Goal: Task Accomplishment & Management: Complete application form

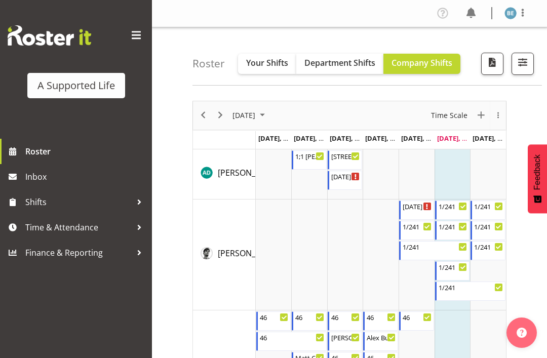
click at [139, 40] on span at bounding box center [136, 35] width 16 height 16
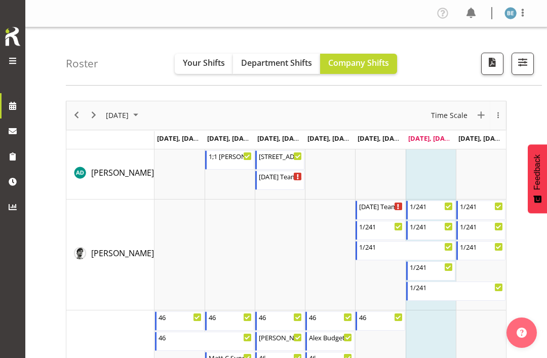
click at [475, 15] on span at bounding box center [471, 13] width 16 height 16
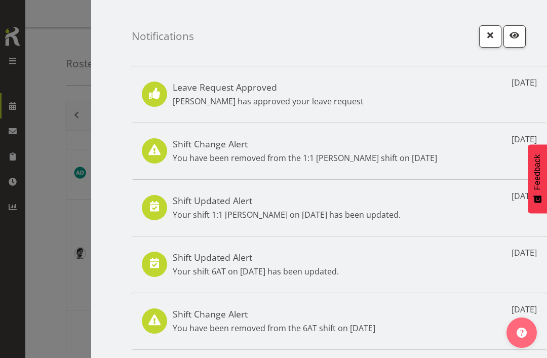
click at [8, 67] on div at bounding box center [273, 179] width 547 height 358
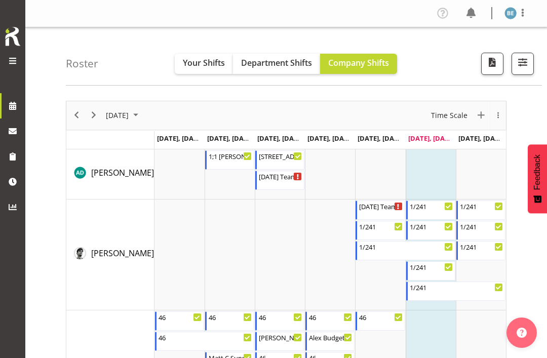
click at [17, 67] on div at bounding box center [13, 61] width 20 height 13
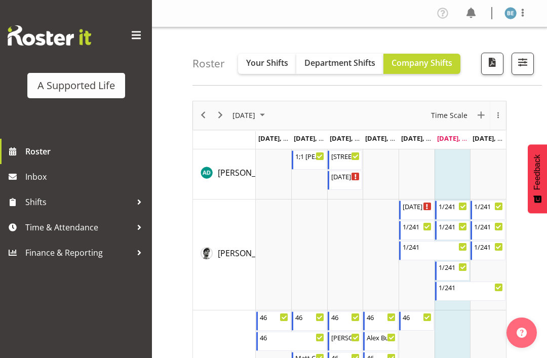
click at [141, 34] on span at bounding box center [136, 35] width 16 height 16
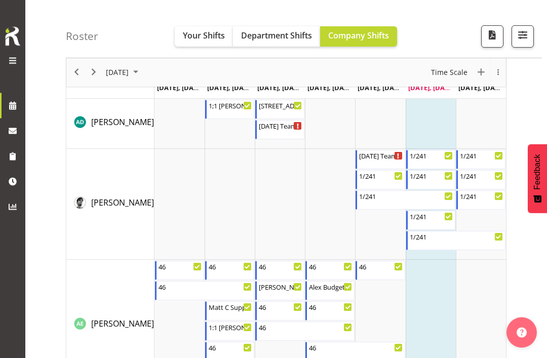
scroll to position [8, 0]
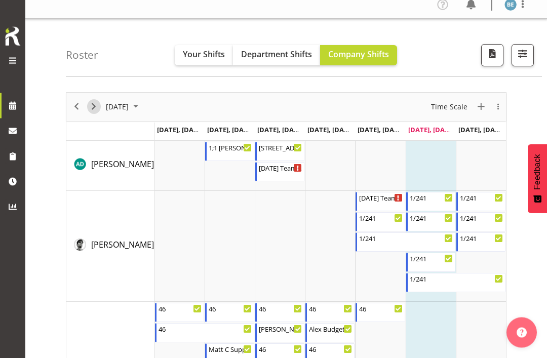
click at [99, 114] on span "Next" at bounding box center [94, 107] width 12 height 13
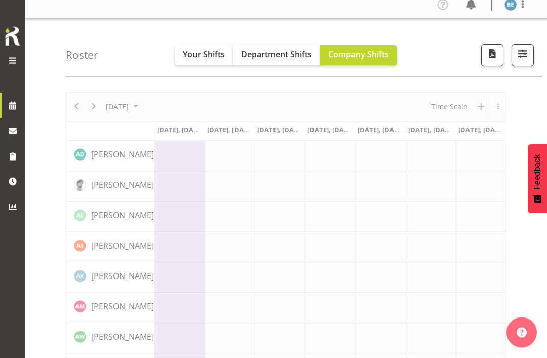
scroll to position [0, 0]
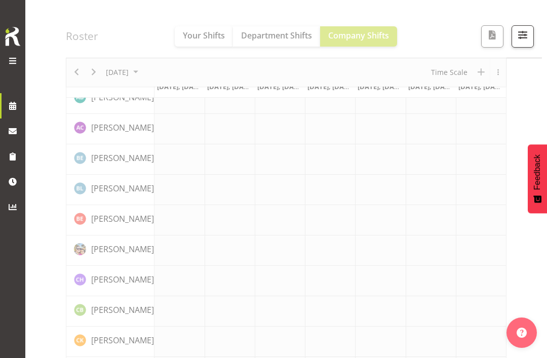
scroll to position [108, 0]
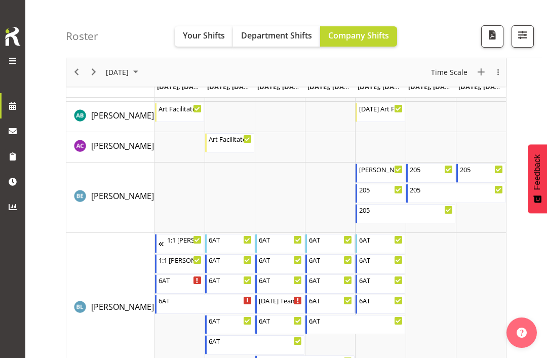
scroll to position [686, 0]
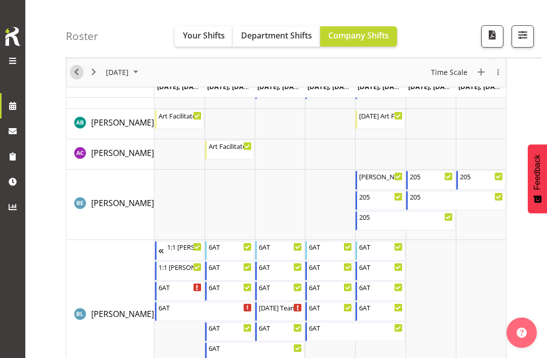
click at [77, 69] on span "Previous" at bounding box center [76, 72] width 12 height 13
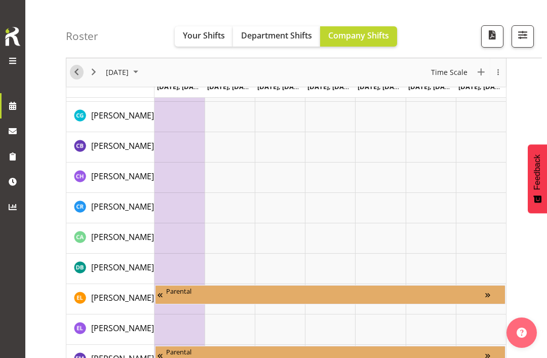
scroll to position [140, 0]
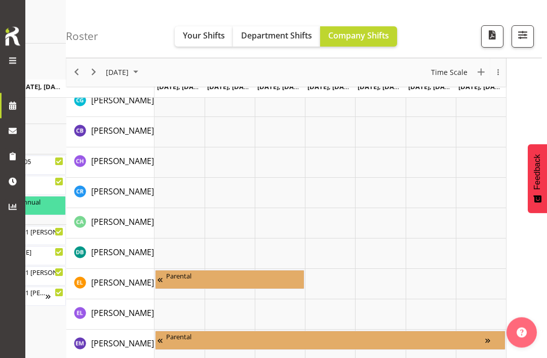
scroll to position [108, 0]
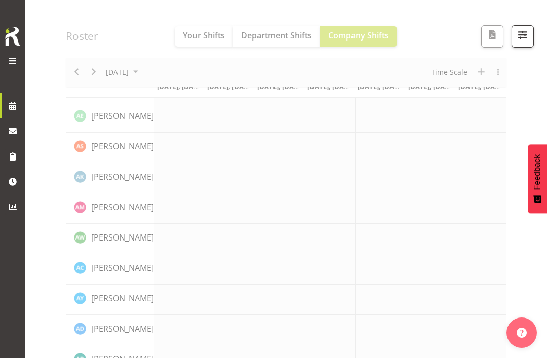
click at [18, 59] on span at bounding box center [13, 61] width 12 height 12
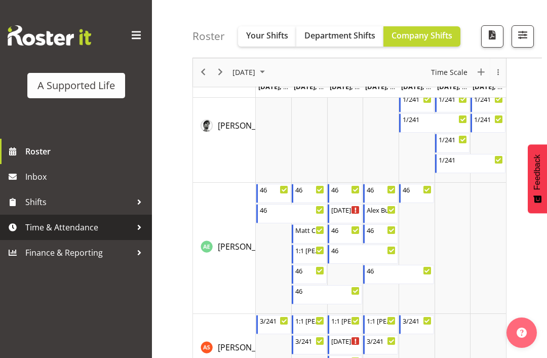
click at [142, 230] on div at bounding box center [139, 227] width 15 height 15
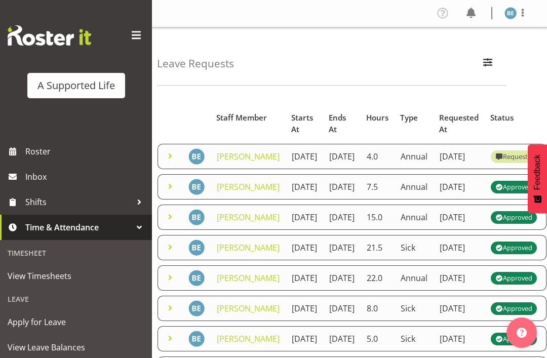
scroll to position [0, 42]
click at [361, 165] on td "4.0" at bounding box center [378, 156] width 34 height 25
click at [192, 165] on img at bounding box center [197, 156] width 16 height 16
click at [226, 162] on link "Beth England" at bounding box center [248, 156] width 63 height 11
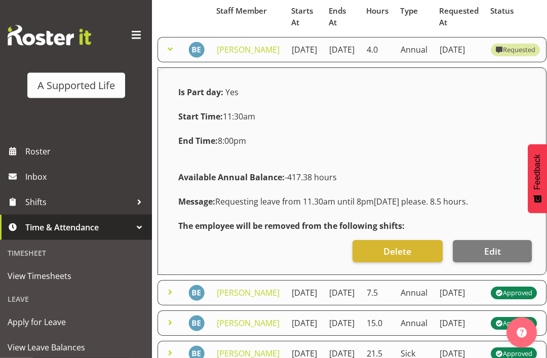
scroll to position [107, 0]
click at [409, 258] on span "Delete" at bounding box center [398, 251] width 28 height 13
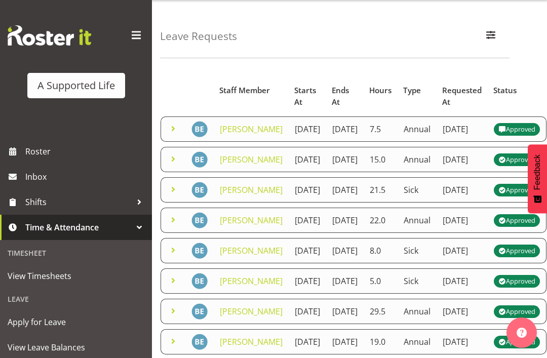
scroll to position [26, 0]
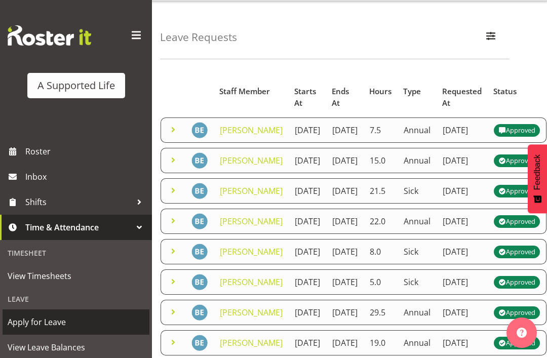
click at [64, 324] on span "Apply for Leave" at bounding box center [76, 322] width 137 height 15
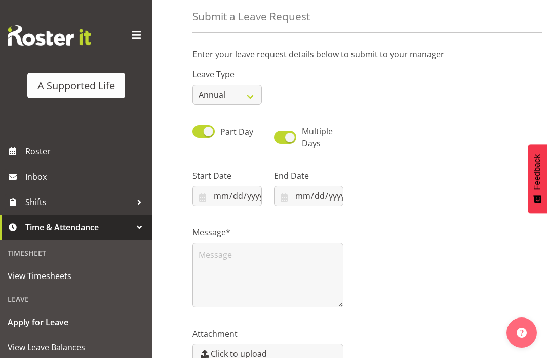
scroll to position [45, 0]
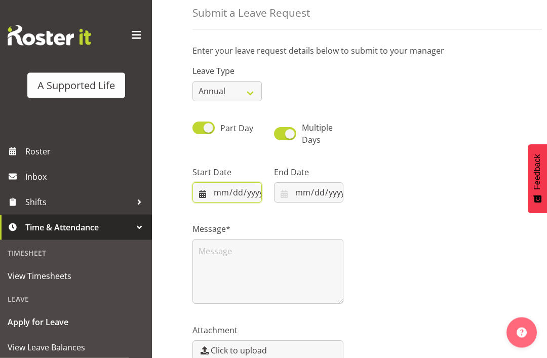
click at [207, 196] on input "datetime-local" at bounding box center [227, 193] width 69 height 20
click at [318, 188] on input "datetime-local" at bounding box center [308, 192] width 69 height 20
type input "[DATE]T11:30"
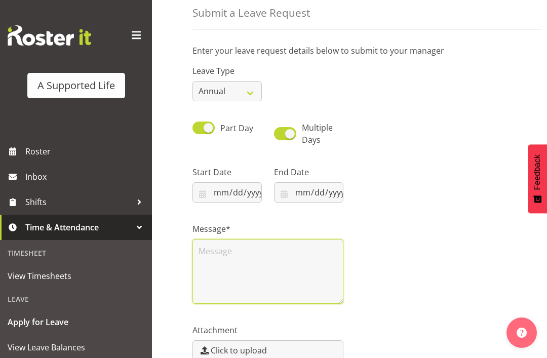
click at [225, 261] on textarea at bounding box center [268, 271] width 151 height 65
type input "2025-10-03T20:00"
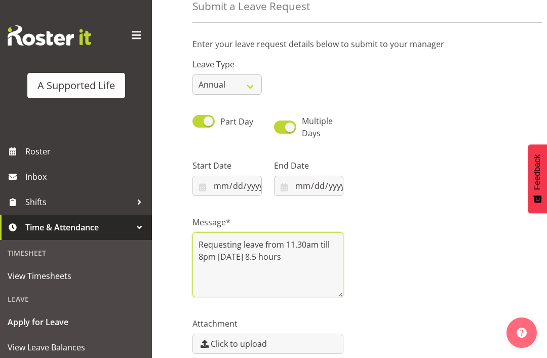
scroll to position [54, 0]
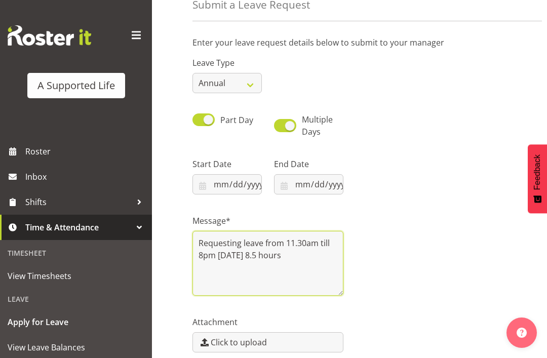
type textarea "Requesting leave from 11.30am till 8pm Friday 3rd Oct. 8.5 hours"
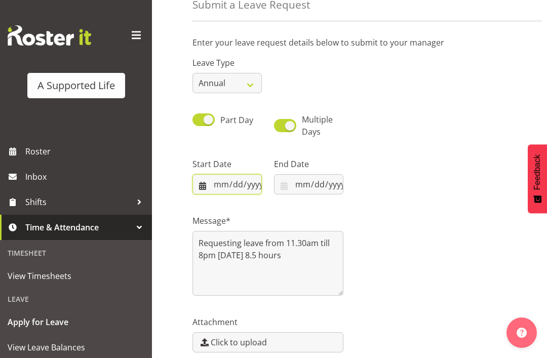
click at [224, 186] on input "datetime-local" at bounding box center [227, 184] width 69 height 20
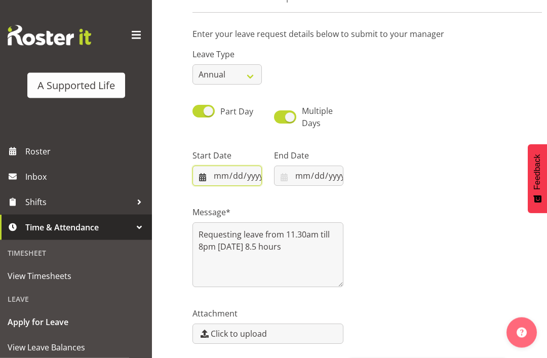
scroll to position [97, 0]
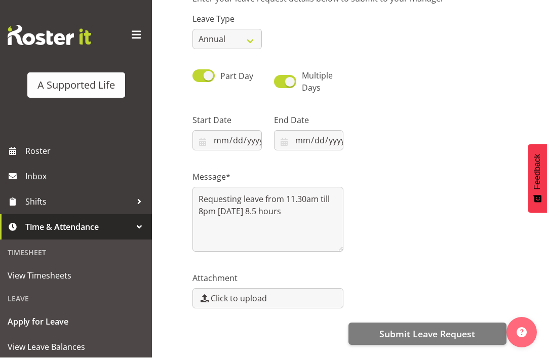
click at [425, 334] on span "Submit Leave Request" at bounding box center [428, 334] width 96 height 13
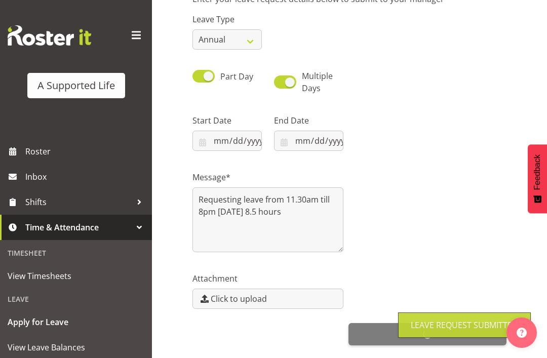
scroll to position [130, 0]
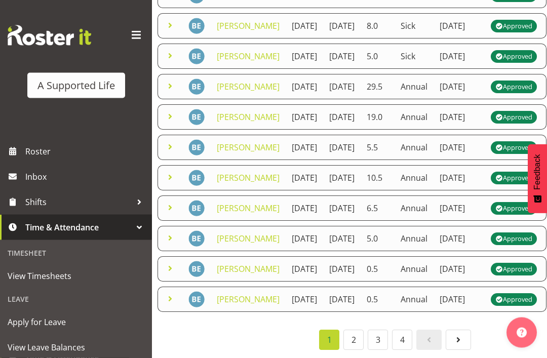
scroll to position [505, 0]
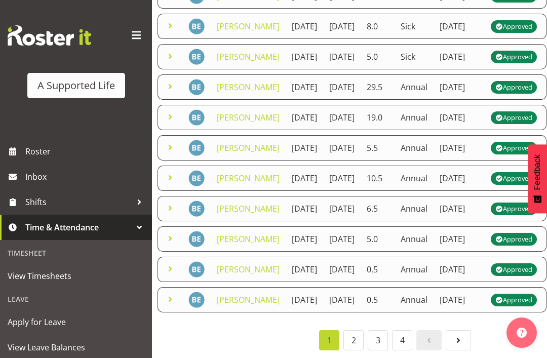
click at [141, 33] on span at bounding box center [136, 35] width 16 height 16
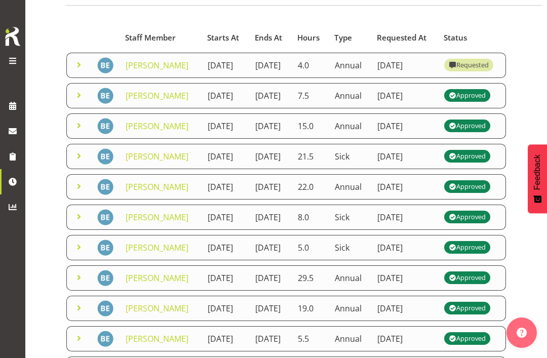
scroll to position [0, 0]
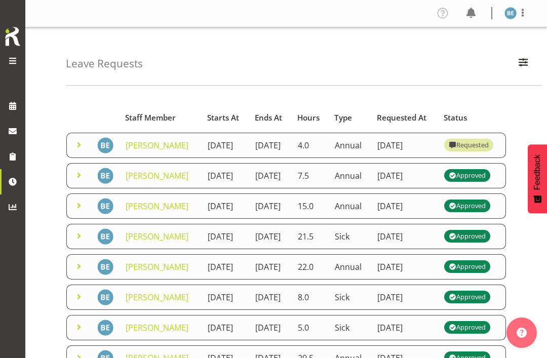
scroll to position [32, 0]
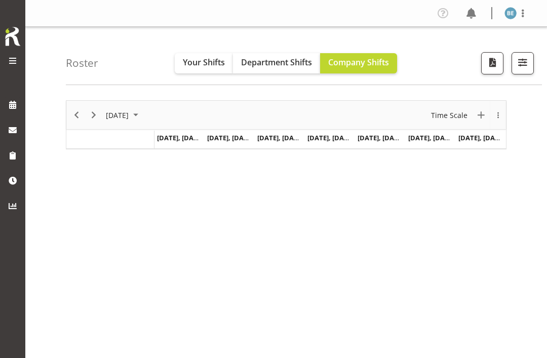
scroll to position [140, 0]
